Goal: Navigation & Orientation: Go to known website

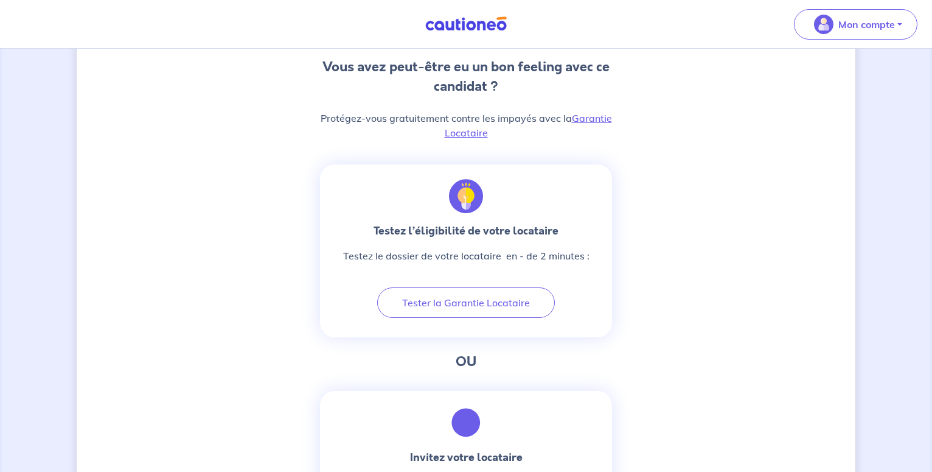
scroll to position [324, 0]
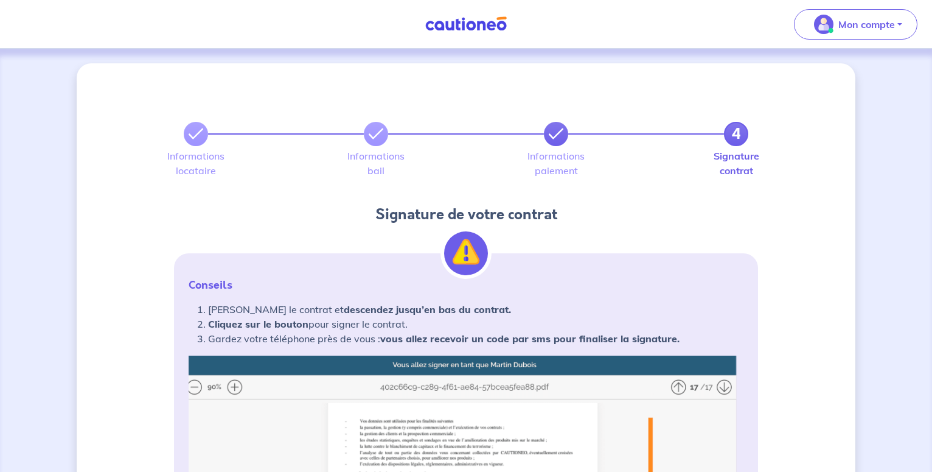
click at [557, 139] on icon at bounding box center [556, 134] width 15 height 15
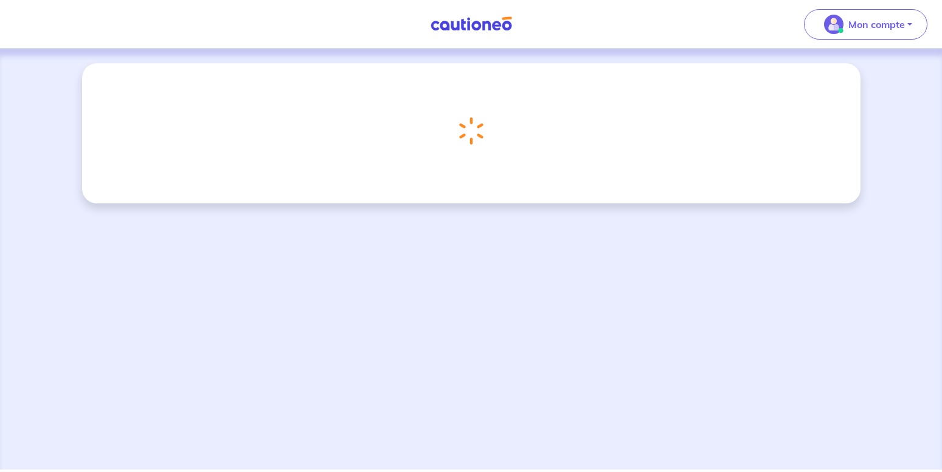
click at [450, 24] on img at bounding box center [471, 23] width 91 height 15
